Goal: Task Accomplishment & Management: Use online tool/utility

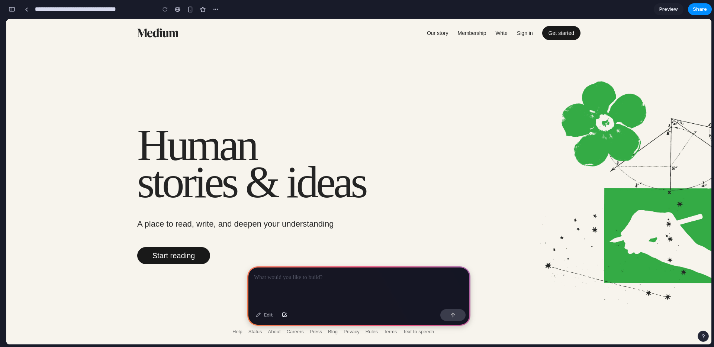
click at [192, 160] on h2 "Human stories & ideas" at bounding box center [271, 164] width 268 height 74
click at [531, 151] on div "Human stories & ideas A place to read, write, and deepen your understanding Sta…" at bounding box center [358, 196] width 443 height 138
click at [28, 6] on link at bounding box center [26, 9] width 11 height 11
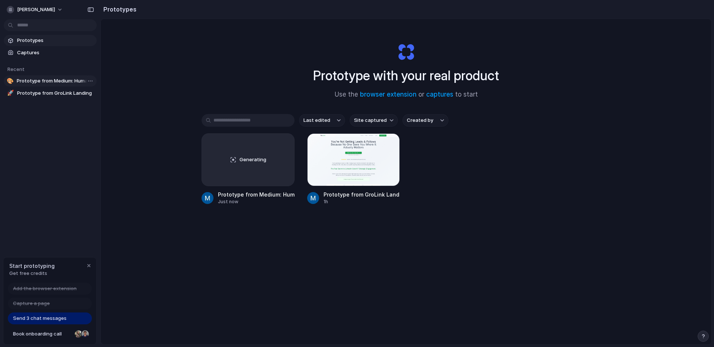
click at [40, 80] on span "Prototype from Medium: Human Stories" at bounding box center [55, 80] width 77 height 7
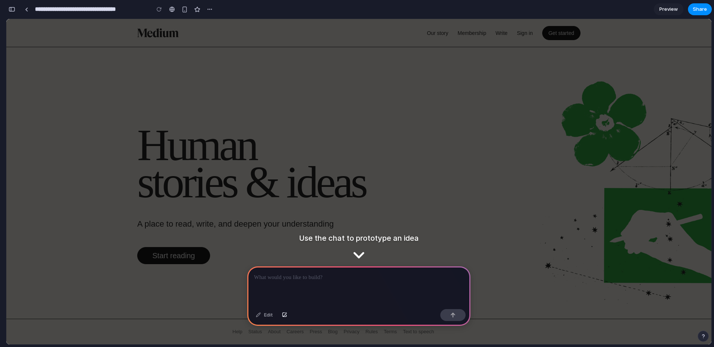
click at [322, 278] on p at bounding box center [359, 277] width 210 height 9
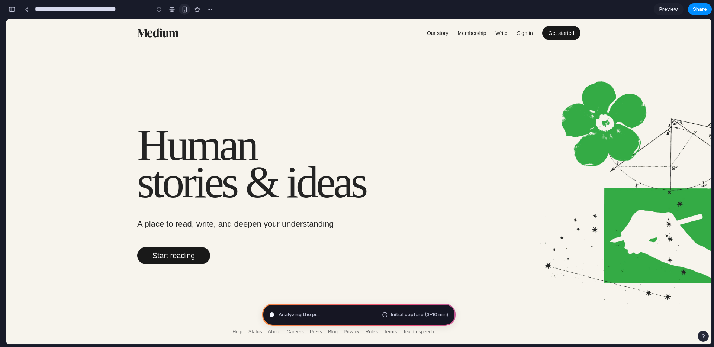
click at [181, 6] on div "button" at bounding box center [184, 9] width 6 height 6
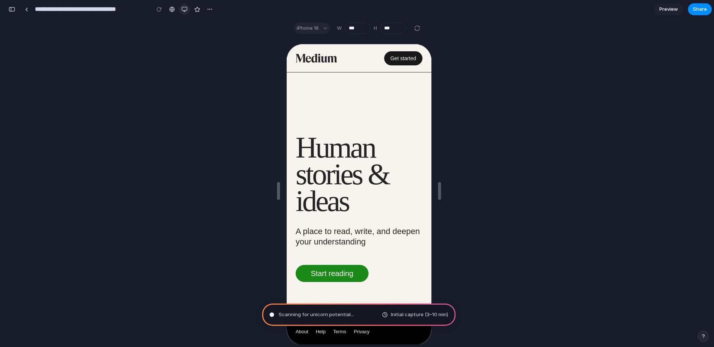
click at [186, 11] on div "button" at bounding box center [184, 9] width 6 height 6
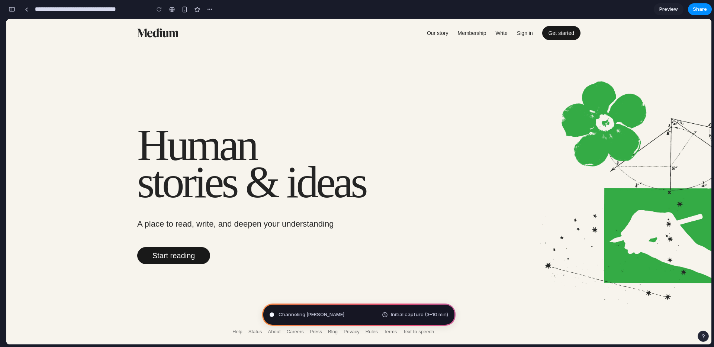
click at [325, 311] on span "Channeling [PERSON_NAME]" at bounding box center [311, 314] width 66 height 7
type input "**********"
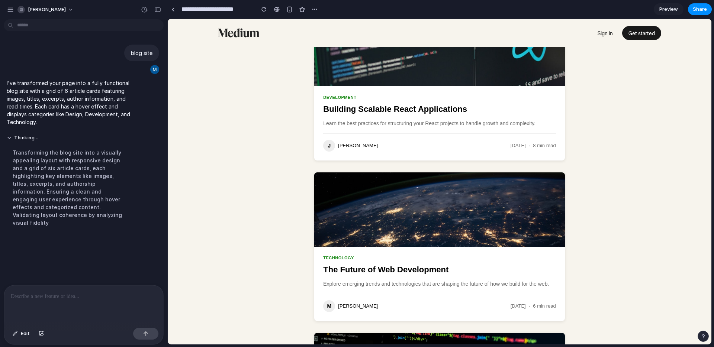
scroll to position [640, 0]
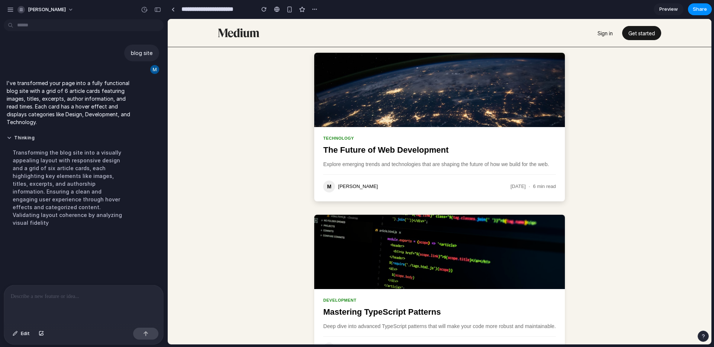
click at [406, 175] on div "Technology The Future of Web Development Explore emerging trends and technologi…" at bounding box center [439, 164] width 250 height 74
click at [417, 151] on h3 "The Future of Web Development" at bounding box center [439, 150] width 232 height 11
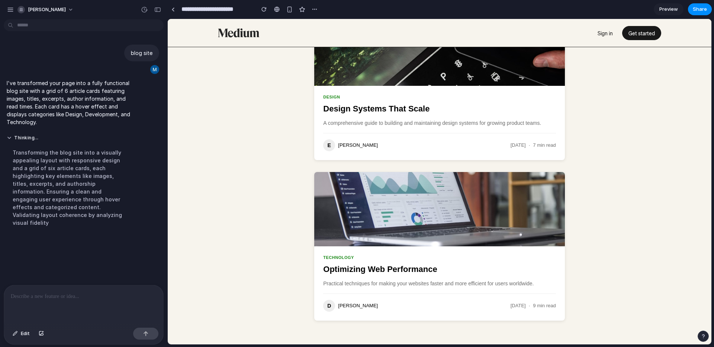
click at [25, 183] on div "Transforming the blog site into a visually appealing layout with responsive des…" at bounding box center [69, 187] width 124 height 87
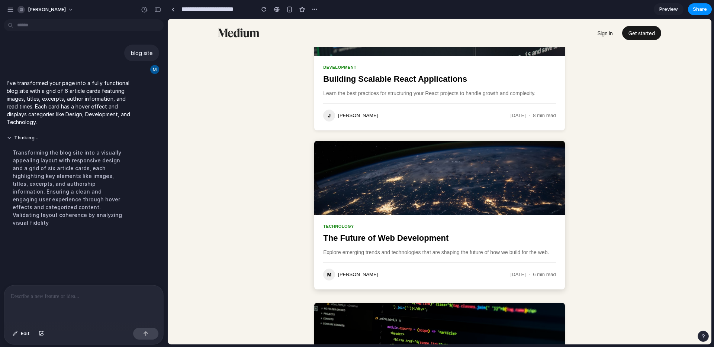
scroll to position [821, 0]
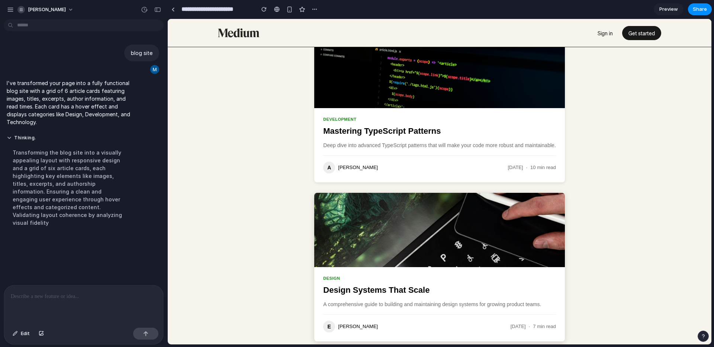
click at [438, 240] on img at bounding box center [439, 230] width 250 height 74
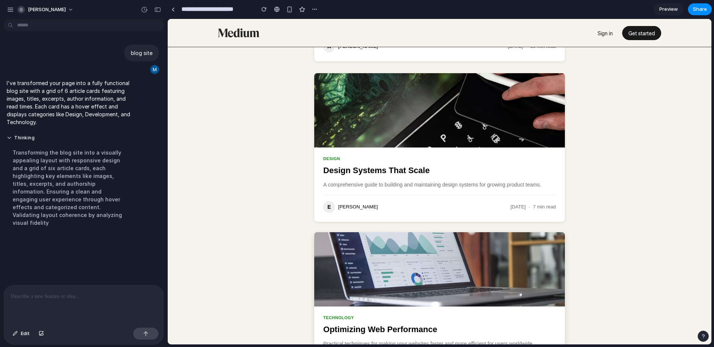
scroll to position [982, 0]
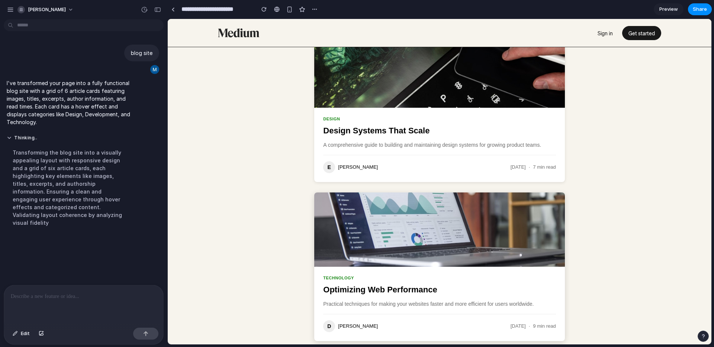
click at [430, 238] on img at bounding box center [439, 230] width 250 height 74
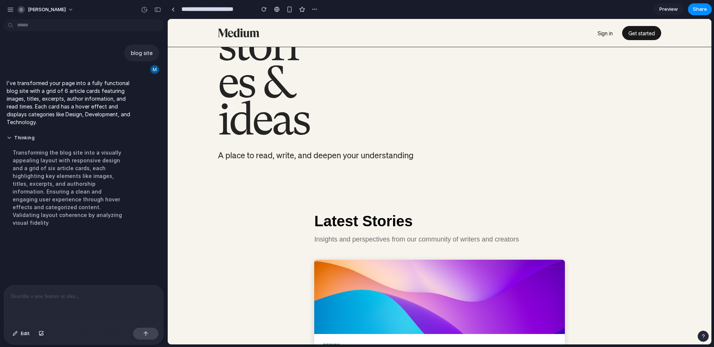
scroll to position [0, 0]
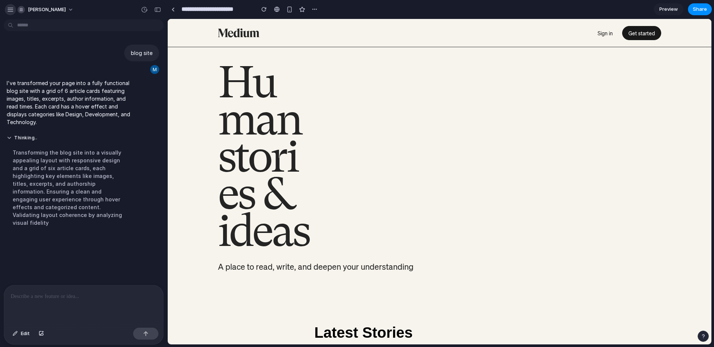
click at [13, 9] on div "button" at bounding box center [10, 9] width 7 height 7
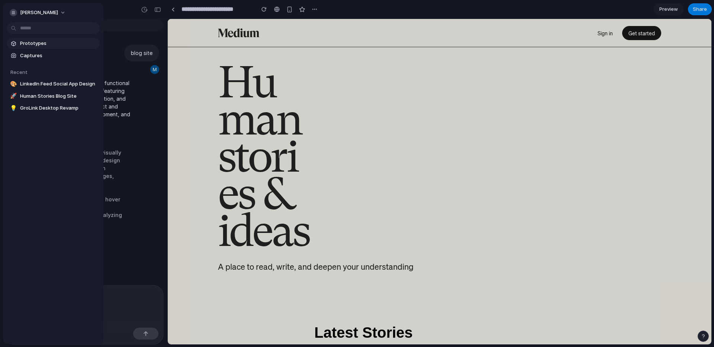
click at [28, 40] on span "Prototypes" at bounding box center [58, 43] width 77 height 7
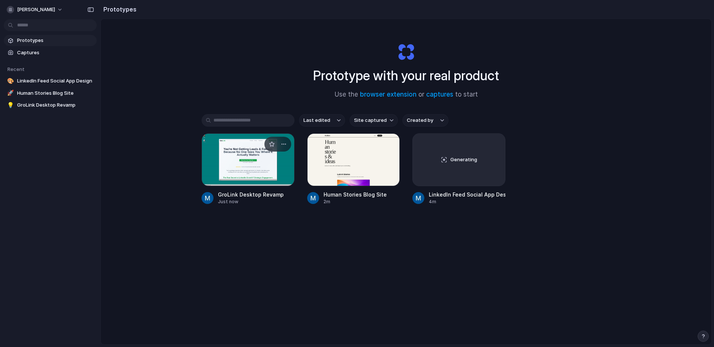
click at [221, 154] on div at bounding box center [248, 159] width 93 height 53
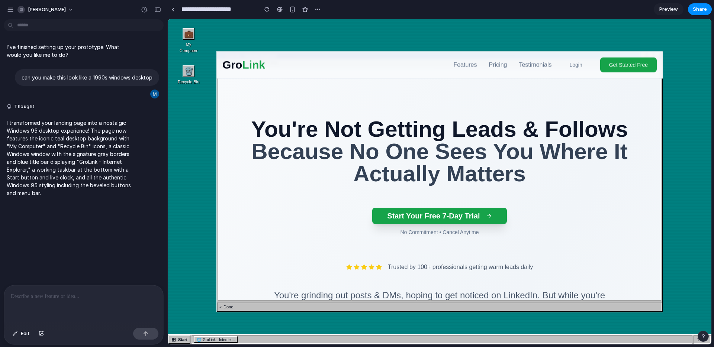
drag, startPoint x: 315, startPoint y: 54, endPoint x: 261, endPoint y: 56, distance: 54.3
click at [255, 53] on div "Gro Link Features Pricing Testimonials Login Get Started Free" at bounding box center [439, 65] width 446 height 27
click at [178, 128] on div "💼 My Computer 🗑️ Recycle Bin 🌐 GroLink - Internet Explorer _ □ × File Edit View…" at bounding box center [440, 182] width 544 height 326
click at [190, 29] on div "💼" at bounding box center [189, 34] width 12 height 12
click at [189, 69] on div "🗑️" at bounding box center [189, 71] width 12 height 12
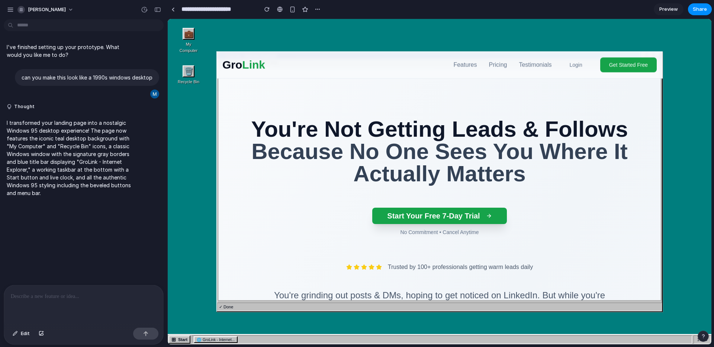
click at [192, 162] on div "💼 My Computer 🗑️ Recycle Bin 🌐 GroLink - Internet Explorer _ □ × File Edit View…" at bounding box center [440, 182] width 544 height 326
click at [211, 338] on span "GroLink - Internet..." at bounding box center [219, 340] width 32 height 6
click at [180, 339] on button "⊞ Start" at bounding box center [179, 340] width 22 height 8
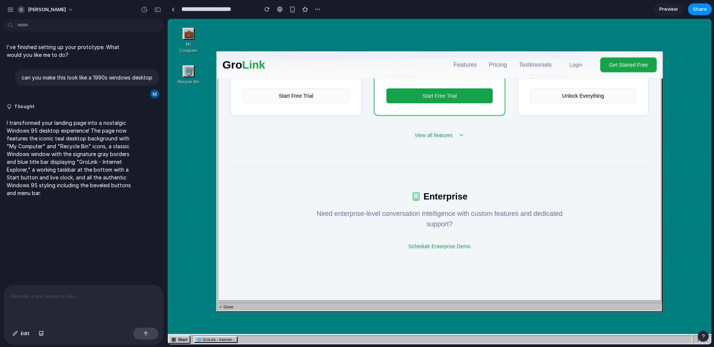
scroll to position [1229, 0]
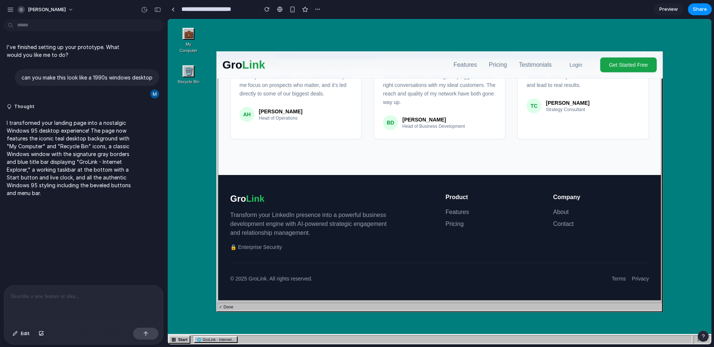
click at [704, 335] on div "button" at bounding box center [702, 336] width 5 height 5
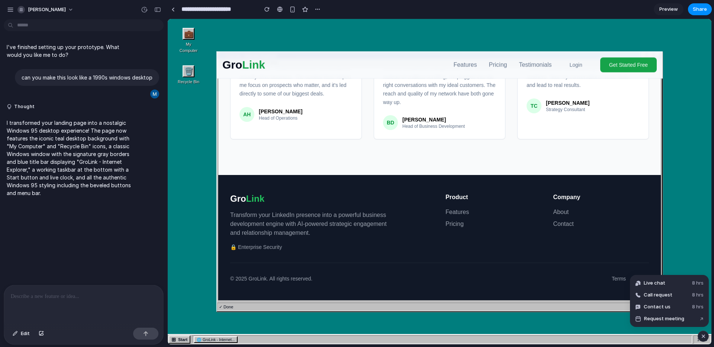
click at [704, 335] on div "button" at bounding box center [703, 336] width 6 height 9
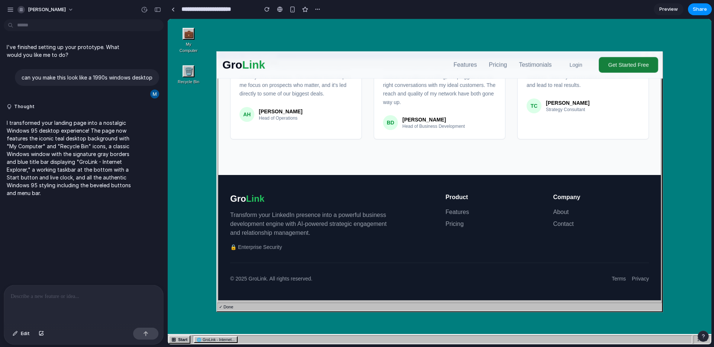
click at [613, 61] on button "Get Started Free" at bounding box center [628, 65] width 59 height 16
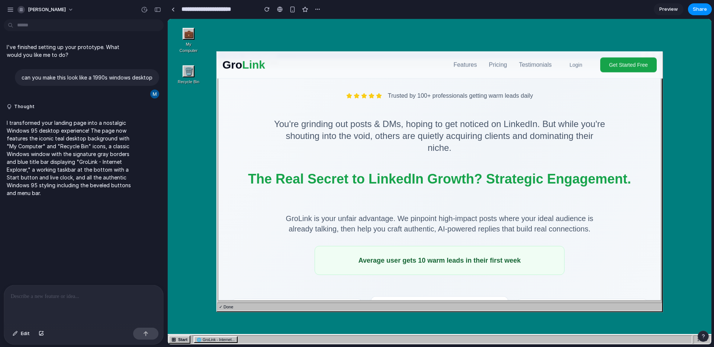
scroll to position [0, 0]
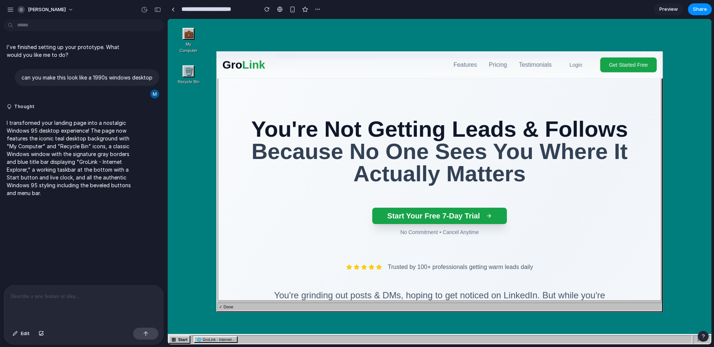
click at [194, 146] on div "💼 My Computer 🗑️ Recycle Bin 🌐 GroLink - Internet Explorer _ □ × File Edit View…" at bounding box center [440, 182] width 544 height 326
click at [189, 68] on div "🗑️" at bounding box center [189, 71] width 12 height 12
click at [190, 35] on div "💼" at bounding box center [189, 34] width 12 height 12
click at [406, 45] on div "💼 My Computer 🗑️ Recycle Bin" at bounding box center [440, 56] width 544 height 75
click at [52, 302] on div at bounding box center [83, 305] width 159 height 39
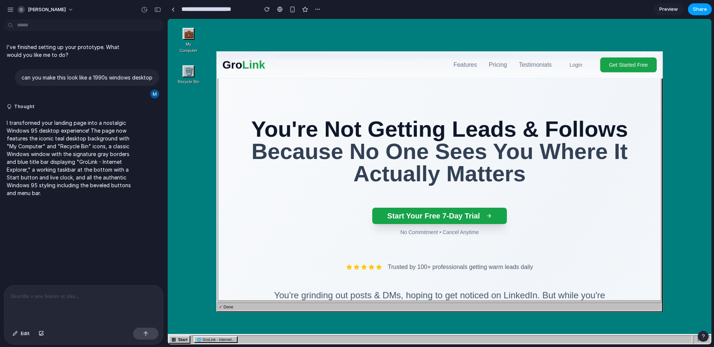
click at [707, 10] on button "Share" at bounding box center [700, 9] width 24 height 12
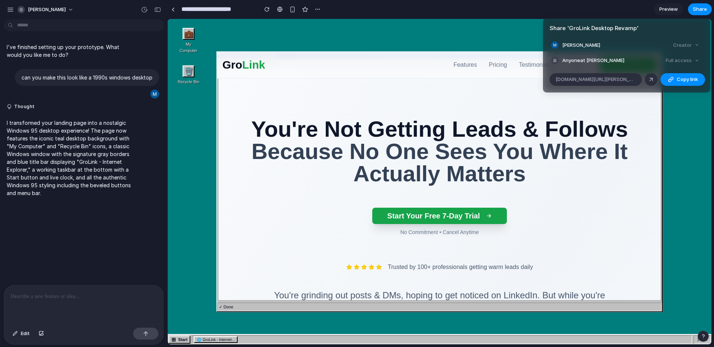
click at [688, 60] on div "Full access" at bounding box center [682, 60] width 39 height 10
click at [592, 61] on span "Anyone at [PERSON_NAME]" at bounding box center [593, 60] width 62 height 7
click at [196, 159] on div "Share ' GroLink Desktop Revamp ' [PERSON_NAME] Creator Anyone at [PERSON_NAME] …" at bounding box center [357, 173] width 714 height 347
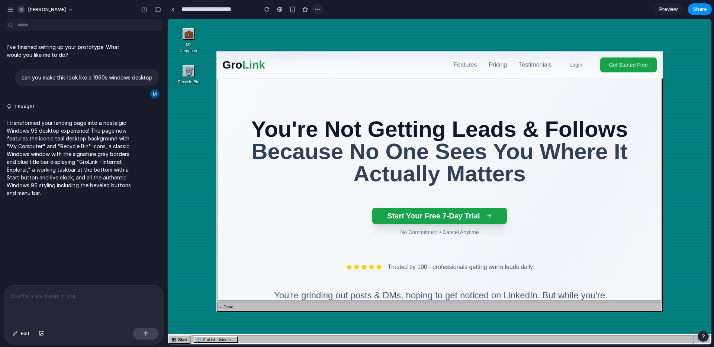
click at [322, 10] on button "button" at bounding box center [317, 9] width 11 height 11
click at [318, 10] on div "Duplicate Delete" at bounding box center [357, 173] width 714 height 347
click at [93, 304] on div at bounding box center [83, 305] width 159 height 39
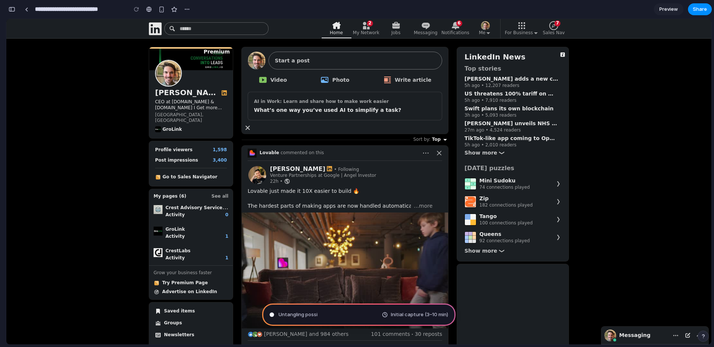
type input "**********"
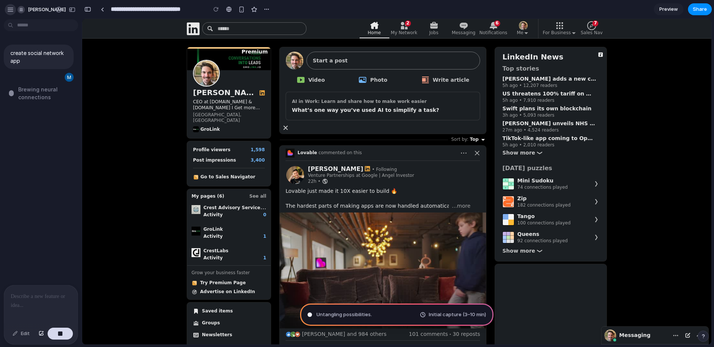
click at [10, 7] on div "button" at bounding box center [10, 9] width 7 height 7
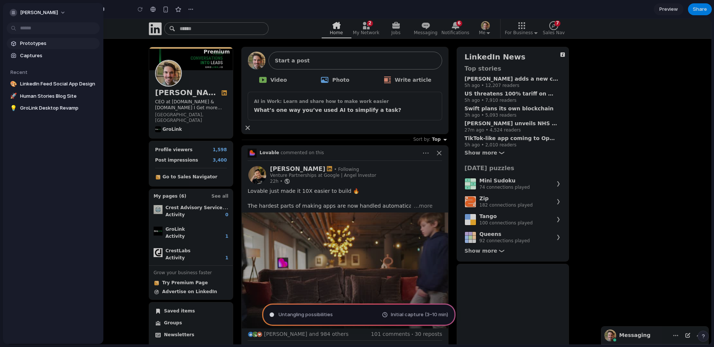
click at [26, 43] on span "Prototypes" at bounding box center [58, 43] width 77 height 7
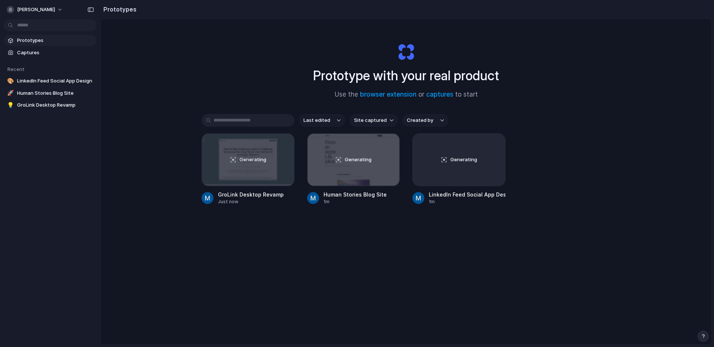
click at [61, 190] on div "Prototypes Captures Recent 🎨 LinkedIn Feed Social App Design 🚀 Human Stories Bl…" at bounding box center [50, 104] width 100 height 208
click at [29, 49] on span "Captures" at bounding box center [55, 52] width 77 height 7
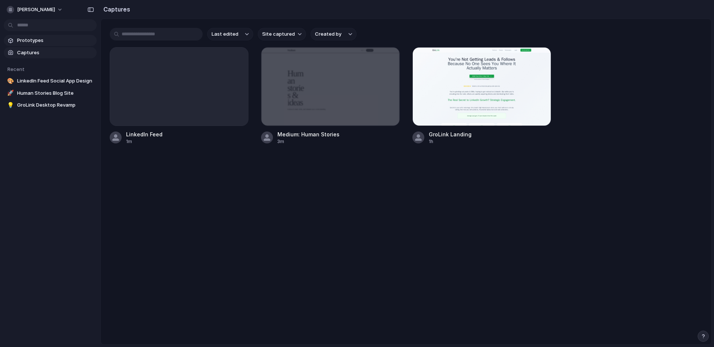
click at [29, 40] on span "Prototypes" at bounding box center [55, 40] width 77 height 7
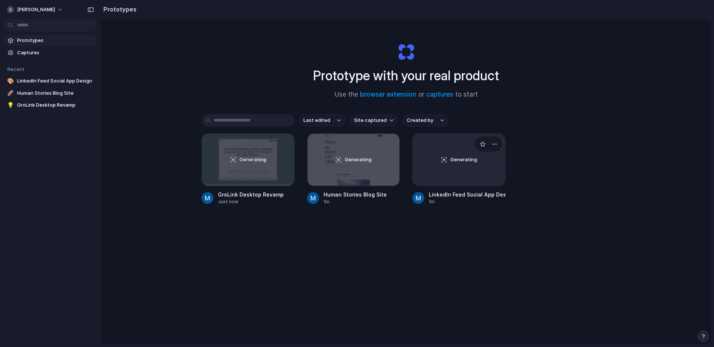
click at [483, 157] on div "Generating" at bounding box center [459, 160] width 92 height 52
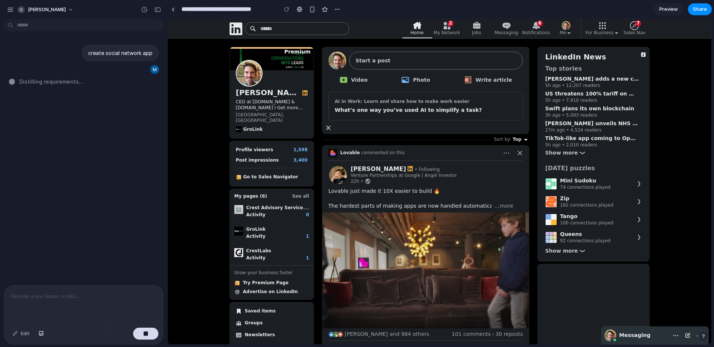
click at [639, 333] on span "Messaging" at bounding box center [634, 335] width 31 height 6
click at [697, 335] on use at bounding box center [699, 335] width 5 height 3
click at [539, 27] on icon "Primary Navigation" at bounding box center [535, 25] width 7 height 7
click at [540, 24] on span "6" at bounding box center [539, 23] width 3 height 6
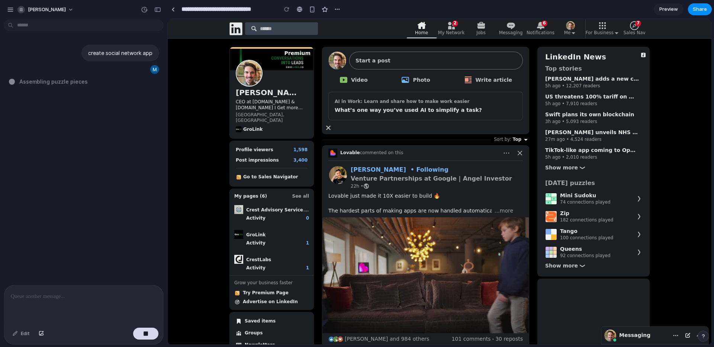
click at [396, 264] on video at bounding box center [425, 276] width 206 height 116
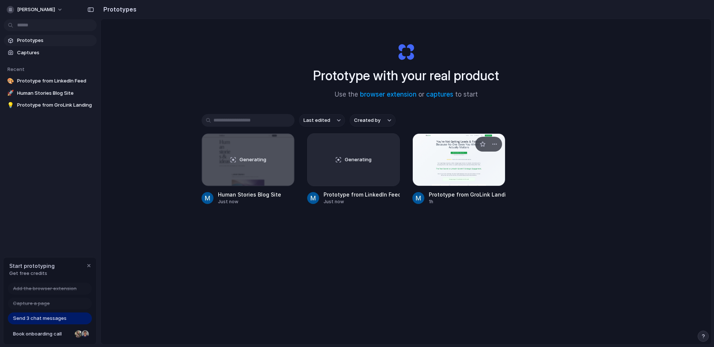
click at [477, 155] on div at bounding box center [458, 159] width 93 height 53
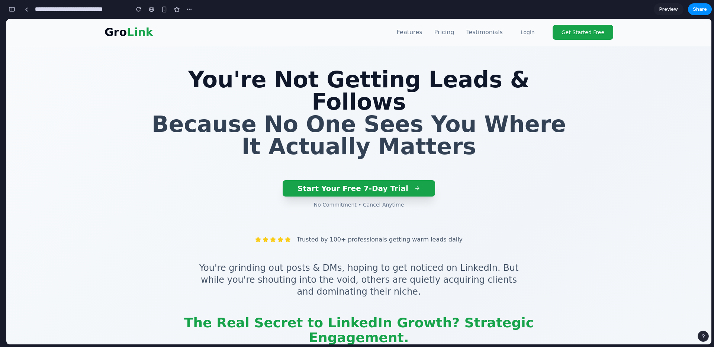
click at [698, 336] on button "button" at bounding box center [703, 336] width 11 height 11
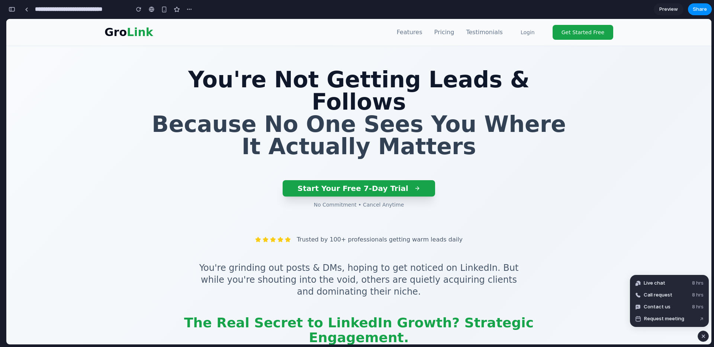
click at [698, 336] on button "button" at bounding box center [703, 336] width 11 height 11
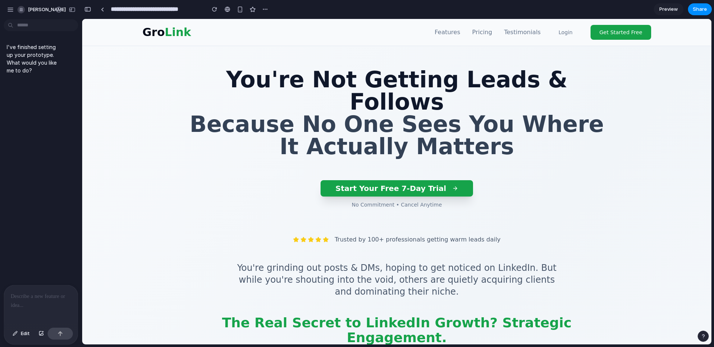
click at [23, 60] on p "I've finished setting up your prototype. What would you like me to do?" at bounding box center [35, 58] width 56 height 31
click at [18, 75] on div "I've finished setting up your prototype. What would you like me to do?" at bounding box center [35, 59] width 62 height 40
click at [22, 62] on p "I've finished setting up your prototype. What would you like me to do?" at bounding box center [35, 58] width 56 height 31
click at [35, 307] on div at bounding box center [41, 305] width 74 height 39
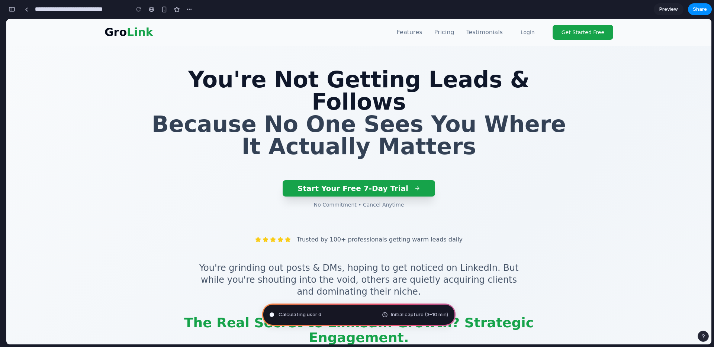
type input "**********"
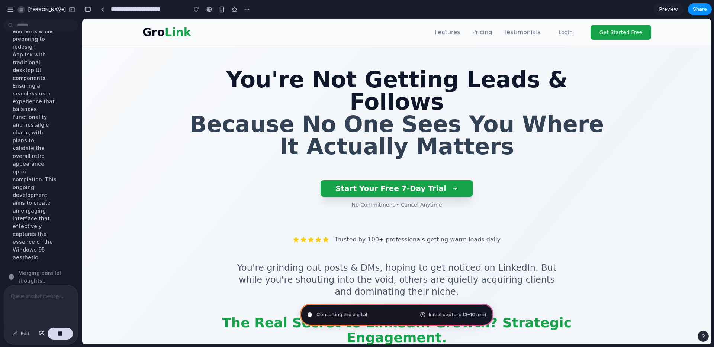
click at [22, 214] on div "Updating global.css with Windows 95 styling, incorporating gray backgrounds, in…" at bounding box center [35, 78] width 56 height 376
click at [19, 302] on div at bounding box center [41, 305] width 74 height 39
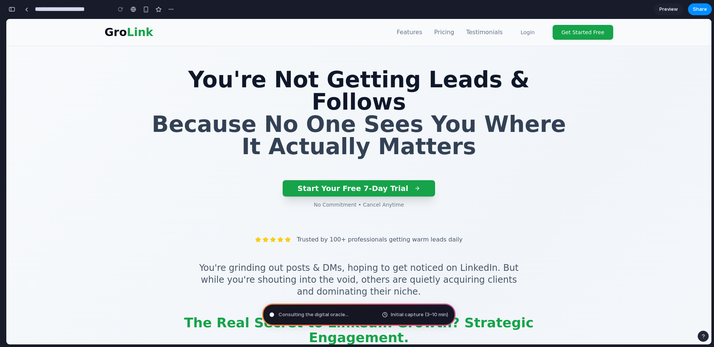
click at [16, 8] on button "button" at bounding box center [12, 9] width 12 height 12
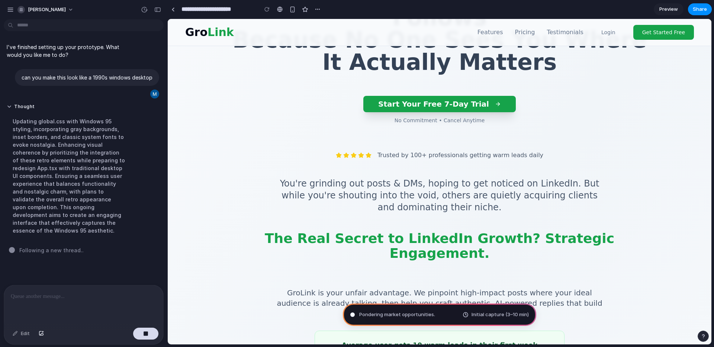
scroll to position [0, 0]
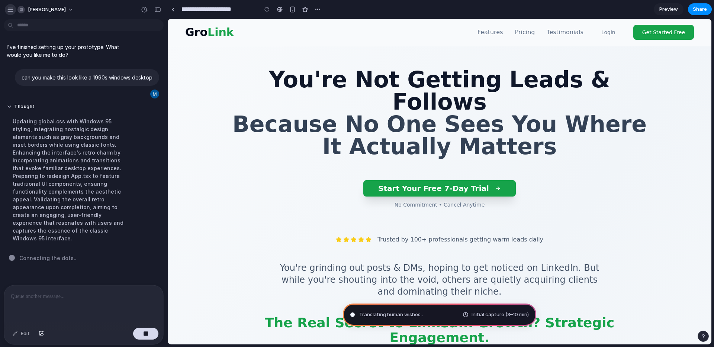
click at [12, 9] on div "button" at bounding box center [10, 9] width 7 height 7
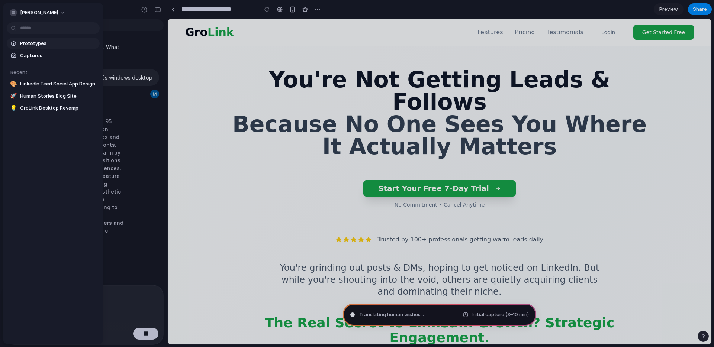
click at [33, 41] on span "Prototypes" at bounding box center [58, 43] width 77 height 7
